Goal: Task Accomplishment & Management: Complete application form

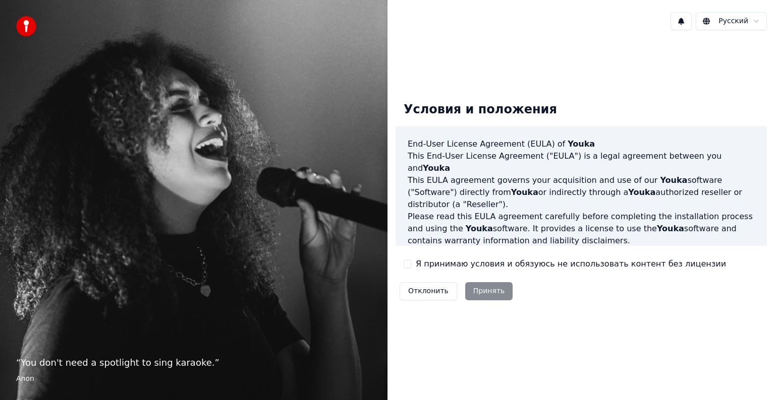
click at [456, 265] on label "Я принимаю условия и обязуюсь не использовать контент без лицензии" at bounding box center [570, 264] width 310 height 12
click at [411, 265] on button "Я принимаю условия и обязуюсь не использовать контент без лицензии" at bounding box center [407, 264] width 8 height 8
click at [476, 299] on button "Принять" at bounding box center [489, 291] width 48 height 18
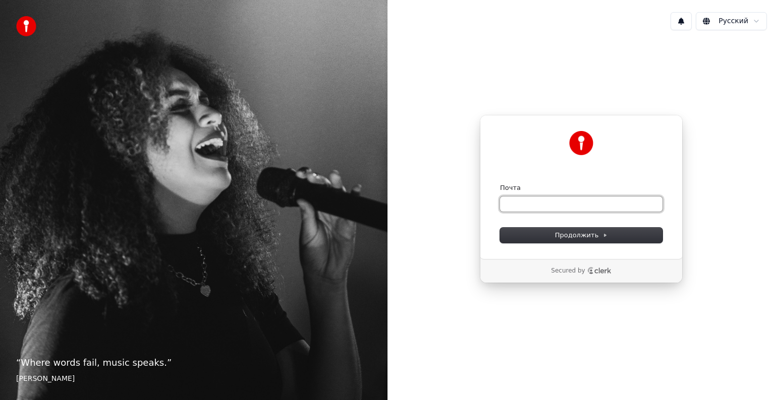
click at [538, 208] on input "Почта" at bounding box center [581, 204] width 162 height 15
click at [533, 203] on input "Почта" at bounding box center [581, 204] width 162 height 15
click at [541, 207] on input "Почта" at bounding box center [581, 204] width 162 height 15
type input "*"
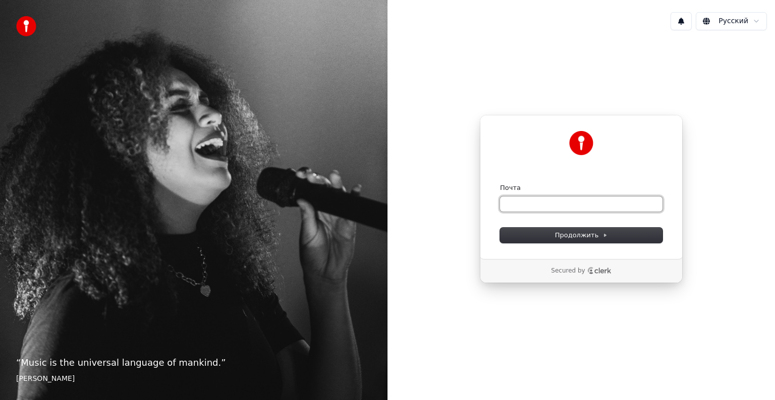
click at [542, 207] on input "Почта" at bounding box center [581, 204] width 162 height 15
click at [575, 232] on span "Продолжить" at bounding box center [581, 235] width 53 height 9
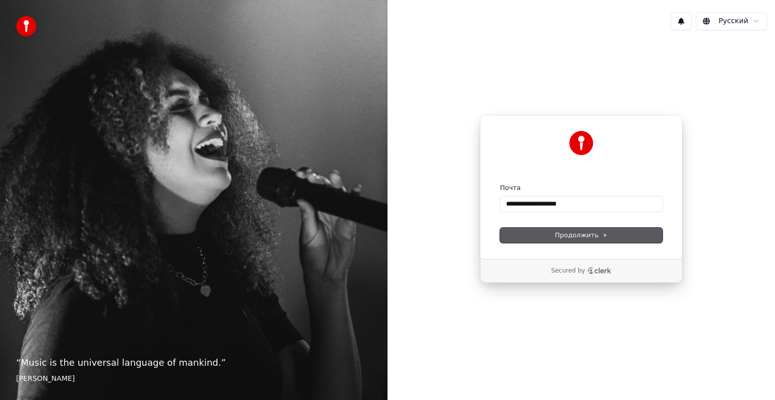
type input "**********"
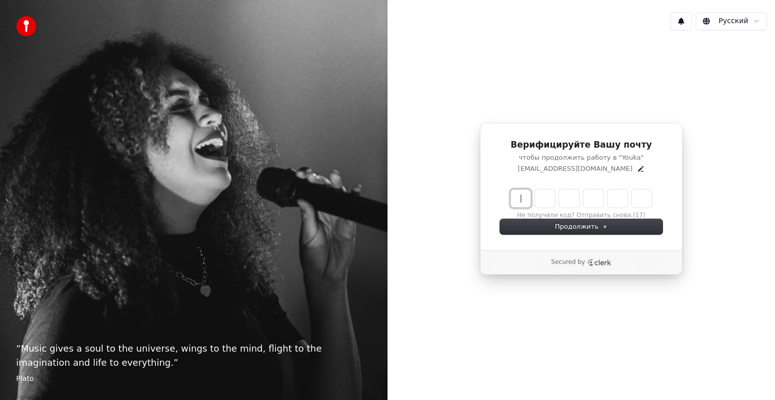
click at [522, 202] on input "Enter verification code" at bounding box center [590, 199] width 161 height 18
type input "******"
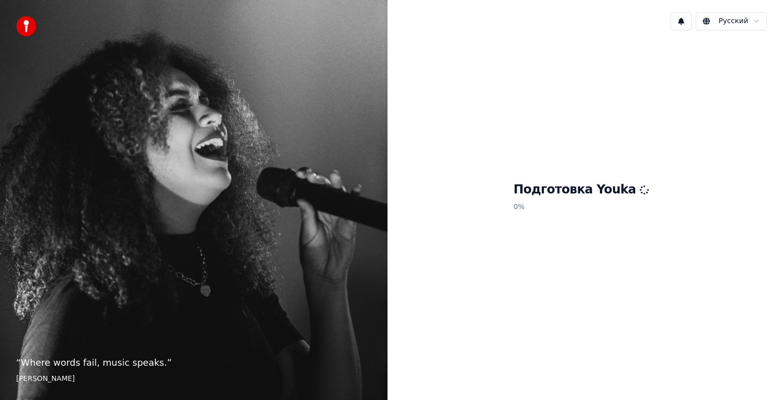
click at [774, 3] on div "Русский Подготовка Youka 0 %" at bounding box center [580, 200] width 387 height 400
